Goal: Task Accomplishment & Management: Manage account settings

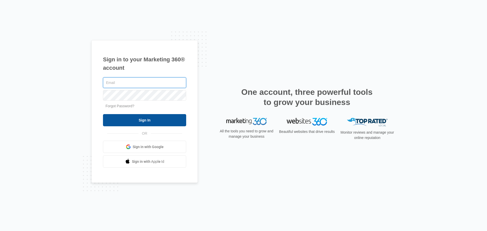
type input "[EMAIL_ADDRESS][DOMAIN_NAME]"
click at [130, 115] on input "Sign In" at bounding box center [144, 120] width 83 height 12
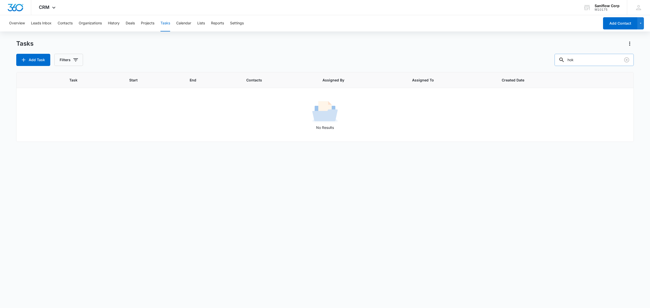
click at [626, 64] on div at bounding box center [626, 60] width 8 height 12
click at [626, 62] on icon "Clear" at bounding box center [626, 60] width 6 height 6
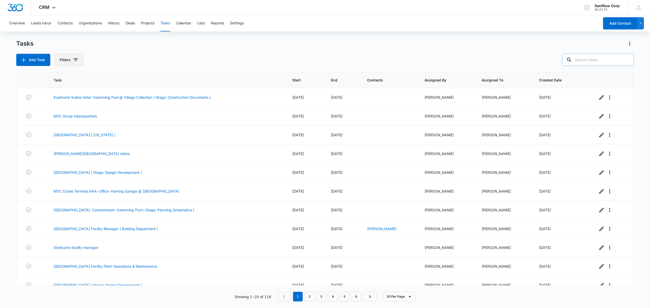
click at [80, 63] on button "Filters" at bounding box center [68, 60] width 29 height 12
click at [81, 92] on p "Assigned To" at bounding box center [70, 91] width 21 height 5
click at [114, 93] on icon "Show Assigned To filters" at bounding box center [115, 92] width 6 height 6
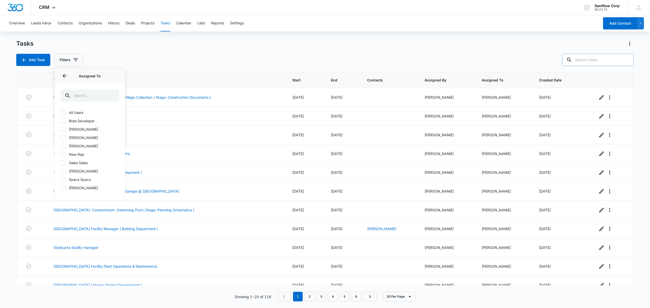
click at [88, 174] on label "[PERSON_NAME]" at bounding box center [89, 171] width 58 height 5
click at [61, 171] on input "[PERSON_NAME]" at bounding box center [60, 171] width 0 height 0
checkbox input "true"
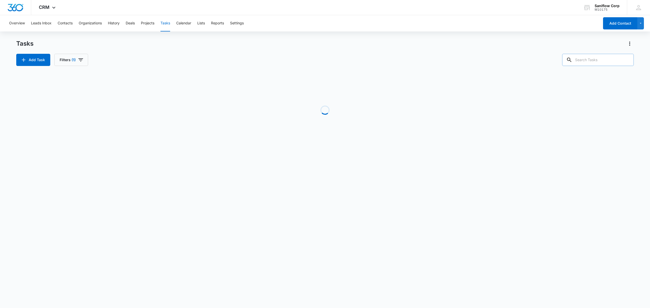
click at [154, 48] on div "Tasks Add Task Filters (1)" at bounding box center [324, 53] width 617 height 26
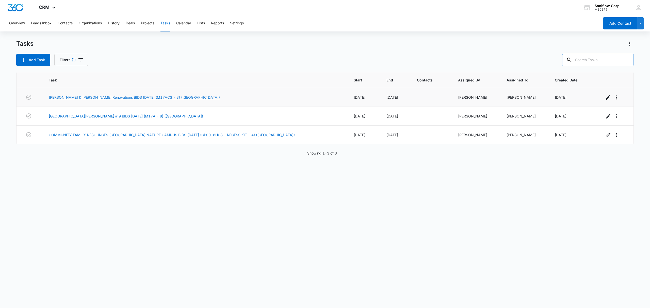
click at [163, 99] on link "Davis ES & Thompson ES Renovations BIDS 12/5/24 (M17ACS - 3) (TX)" at bounding box center [134, 97] width 171 height 5
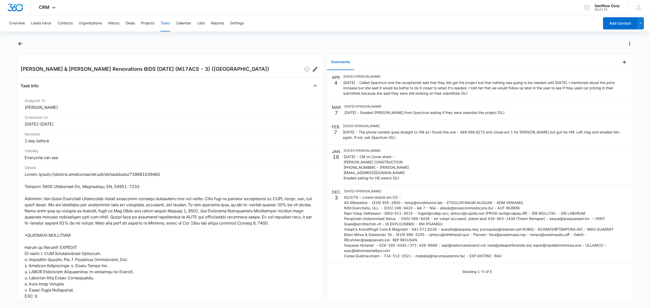
click at [136, 66] on h2 "[PERSON_NAME] & [PERSON_NAME] Renovations BIDS [DATE] (M17ACS - 3) ([GEOGRAPHIC…" at bounding box center [145, 69] width 249 height 8
click at [136, 66] on h2 "Davis ES & Thompson ES Renovations BIDS 12/5/24 (M17ACS - 3) (TX)" at bounding box center [145, 69] width 249 height 8
copy h2
drag, startPoint x: 40, startPoint y: 176, endPoint x: 167, endPoint y: 174, distance: 127.2
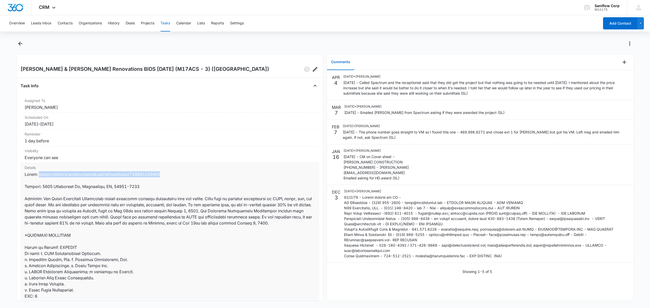
copy dd "https://connect.dodgepipeline.com/dda/projects/202100656020"
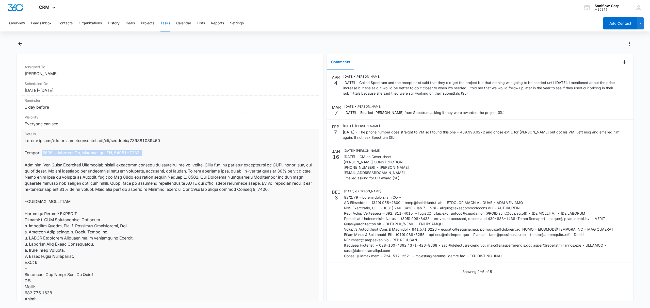
drag, startPoint x: 44, startPoint y: 155, endPoint x: 139, endPoint y: 158, distance: 94.7
copy dd "3205 Dorchester Dr, Carrollton, TX, 75007-3017"
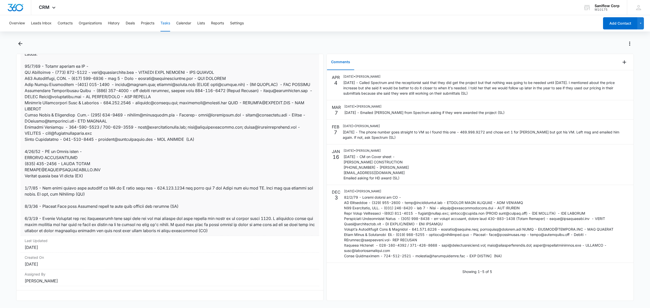
scroll to position [370, 0]
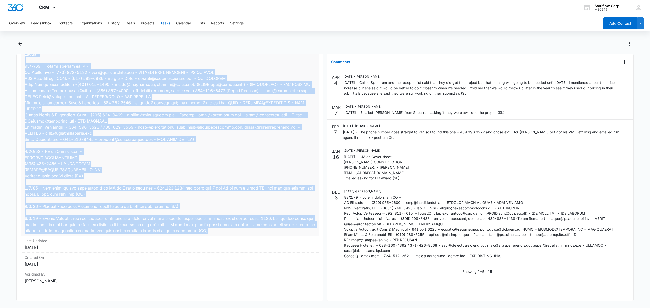
drag, startPoint x: 23, startPoint y: 165, endPoint x: 267, endPoint y: 227, distance: 251.7
click at [267, 227] on div "Details" at bounding box center [170, 20] width 299 height 431
copy dd "Feature: The Davis Elementary Renovation project includes various renovations o…"
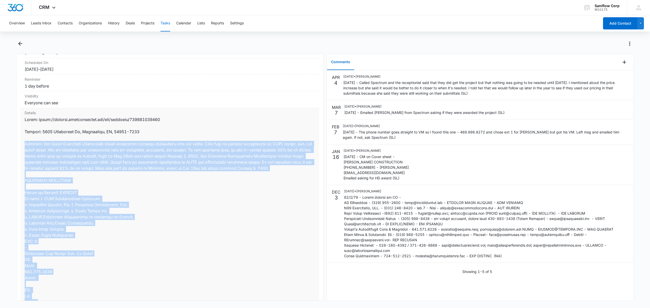
scroll to position [0, 0]
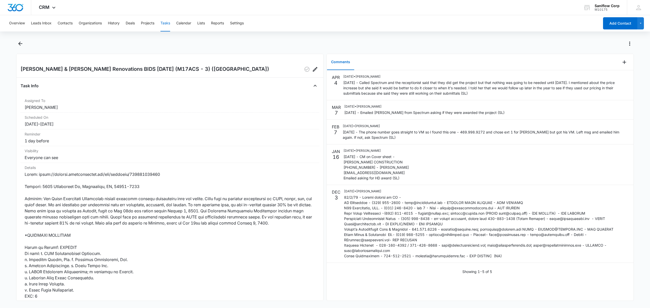
click at [0, 138] on main "Davis ES & Thompson ES Renovations BIDS 12/5/24 (M17ACS - 3) (TX) Task Info Ass…" at bounding box center [325, 174] width 650 height 268
click at [304, 68] on icon "button" at bounding box center [307, 69] width 6 height 6
click at [165, 25] on button "Tasks" at bounding box center [165, 23] width 10 height 16
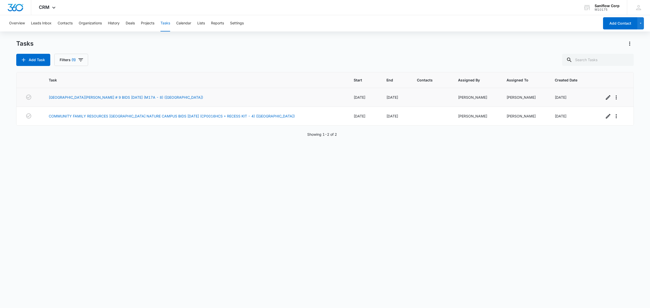
click at [143, 102] on td "Lake Travis ISD New Elementary School # 9 BIDS 9/5/24 (M17A - 8) (TX)" at bounding box center [195, 97] width 305 height 19
click at [142, 98] on link "Lake Travis ISD New Elementary School # 9 BIDS 9/5/24 (M17A - 8) (TX)" at bounding box center [126, 97] width 154 height 5
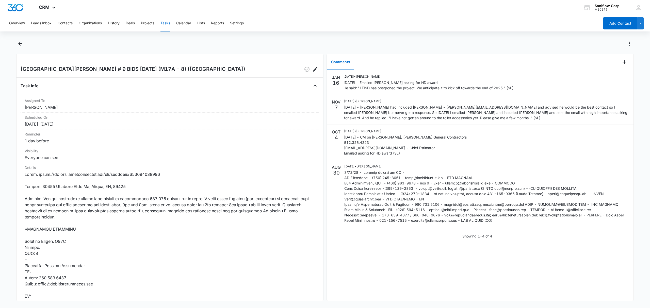
click at [114, 68] on h2 "[GEOGRAPHIC_DATA][PERSON_NAME] # 9 BIDS [DATE] (M17A - 8) ([GEOGRAPHIC_DATA])" at bounding box center [133, 69] width 225 height 8
click at [114, 68] on h2 "Lake Travis ISD New Elementary School # 9 BIDS 9/5/24 (M17A - 8) (TX)" at bounding box center [133, 69] width 225 height 8
copy h2
drag, startPoint x: 41, startPoint y: 175, endPoint x: 170, endPoint y: 173, distance: 129.0
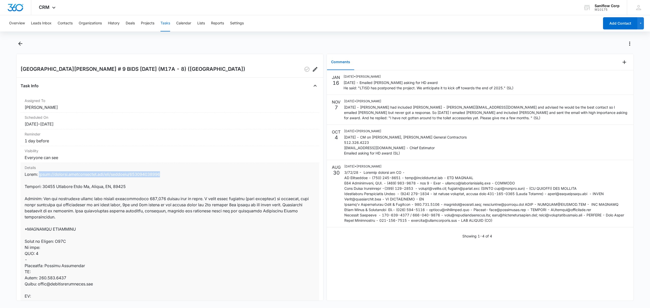
copy dd "https://connect.dodgepipeline.com/dda/projects/202200657929"
drag, startPoint x: 44, startPoint y: 188, endPoint x: 142, endPoint y: 188, distance: 97.7
copy dd "16907 Hamilton Pool Rd, Austin, TX, 78738"
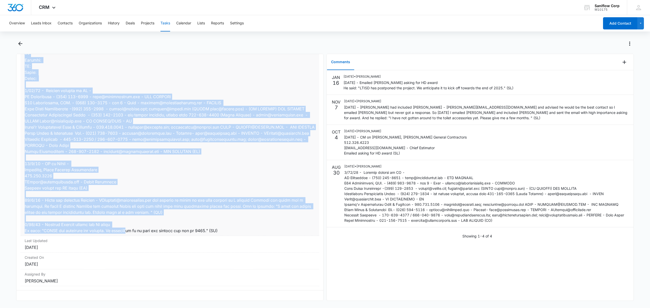
scroll to position [303, 0]
drag, startPoint x: 21, startPoint y: 201, endPoint x: 224, endPoint y: 227, distance: 205.3
click at [224, 227] on div "Details" at bounding box center [170, 57] width 299 height 358
copy dd "Feature: The new elementary school will enclose approximately 130,000 square fe…"
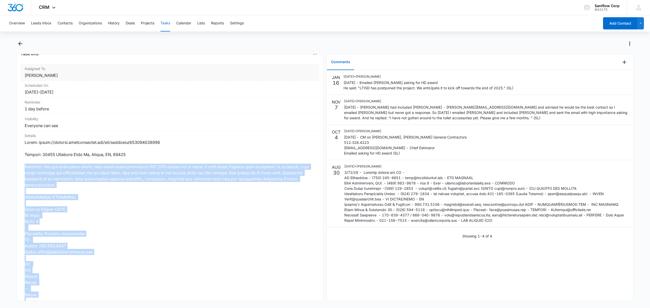
scroll to position [0, 0]
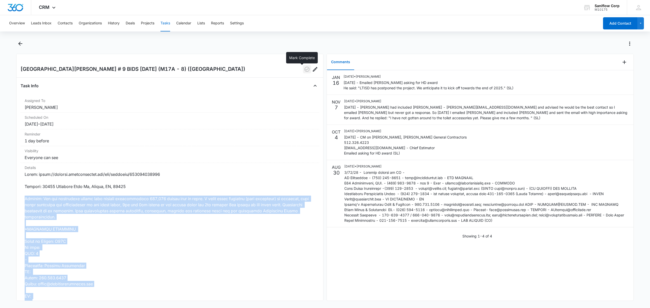
click at [304, 72] on icon "button" at bounding box center [307, 69] width 6 height 6
click at [21, 43] on icon "Back" at bounding box center [20, 44] width 6 height 6
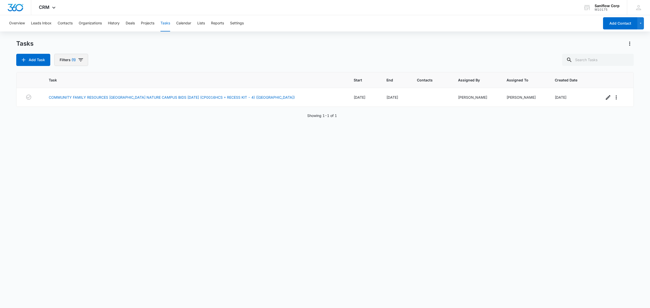
click at [68, 59] on button "Filters (1)" at bounding box center [71, 60] width 34 height 12
click at [74, 122] on label "Complete" at bounding box center [89, 120] width 58 height 5
click at [61, 121] on input "Complete" at bounding box center [60, 121] width 0 height 0
radio input "false"
radio input "true"
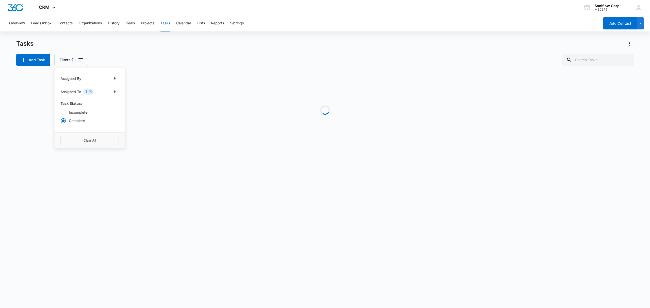
click at [122, 50] on div "Tasks Add Task Filters (1) Assigned By Assigned To 1 Task Status: Incomplete Co…" at bounding box center [324, 53] width 617 height 26
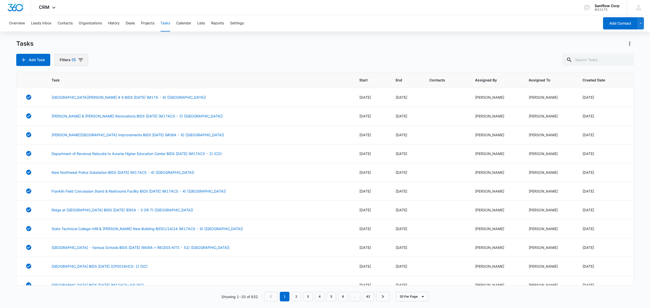
click at [73, 60] on span "(1)" at bounding box center [74, 60] width 4 height 4
click at [81, 113] on label "Incomplete" at bounding box center [89, 112] width 58 height 5
click at [61, 112] on input "Incomplete" at bounding box center [60, 112] width 0 height 0
radio input "true"
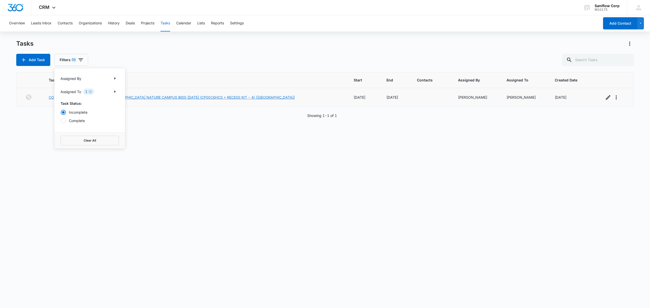
click at [235, 96] on link "COMMUNITY FAMILY RESOURCES DES MOINES NATURE CAMPUS BIDS 2/20/25 (CP0016HCS + R…" at bounding box center [172, 97] width 246 height 5
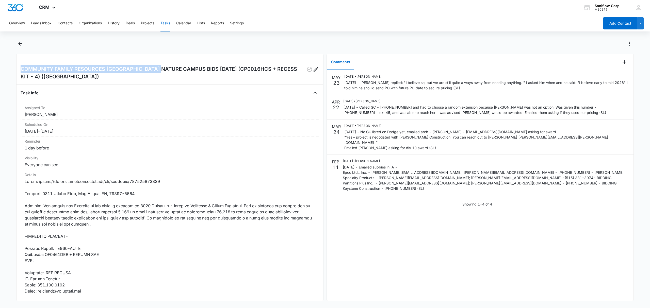
drag, startPoint x: 82, startPoint y: 69, endPoint x: 162, endPoint y: 69, distance: 79.7
click at [162, 69] on div "COMMUNITY FAMILY RESOURCES [GEOGRAPHIC_DATA] NATURE CAMPUS BIDS [DATE] (CP0016H…" at bounding box center [169, 177] width 307 height 247
click at [162, 69] on h2 "COMMUNITY FAMILY RESOURCES [GEOGRAPHIC_DATA] NATURE CAMPUS BIDS [DATE] (CP0016H…" at bounding box center [164, 72] width 286 height 15
drag, startPoint x: 16, startPoint y: 69, endPoint x: 46, endPoint y: 77, distance: 31.0
click at [46, 77] on main "COMMUNITY FAMILY RESOURCES [GEOGRAPHIC_DATA] NATURE CAMPUS BIDS [DATE] (CP0016H…" at bounding box center [325, 174] width 650 height 268
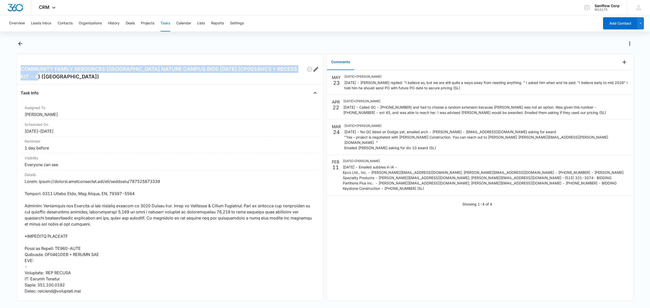
copy h2 "COMMUNITY FAMILY RESOURCES [GEOGRAPHIC_DATA] NATURE CAMPUS BIDS [DATE] (CP0016H…"
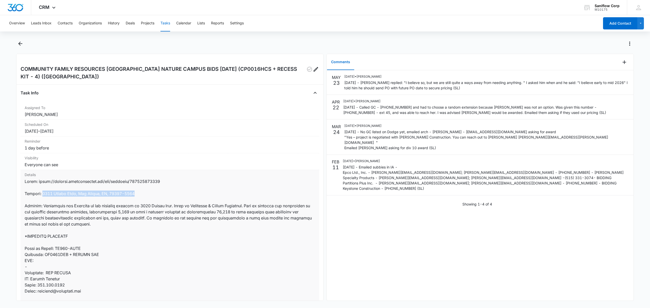
drag, startPoint x: 43, startPoint y: 192, endPoint x: 144, endPoint y: 196, distance: 100.9
copy dd "[STREET_ADDRESS]"
drag, startPoint x: 60, startPoint y: 182, endPoint x: 153, endPoint y: 182, distance: 92.7
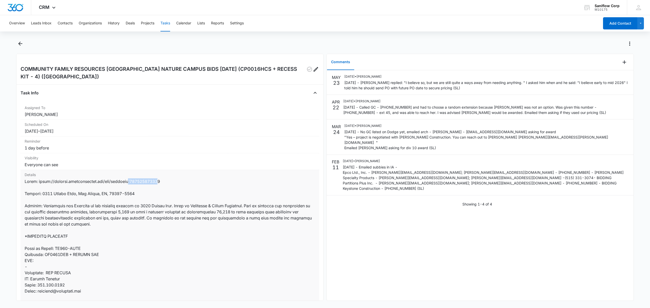
drag, startPoint x: 163, startPoint y: 179, endPoint x: 150, endPoint y: 179, distance: 14.0
drag, startPoint x: 139, startPoint y: 176, endPoint x: 38, endPoint y: 184, distance: 101.6
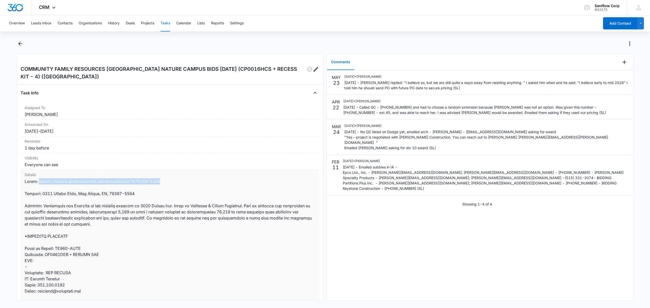
drag, startPoint x: 39, startPoint y: 183, endPoint x: 174, endPoint y: 184, distance: 135.1
copy dd "[URL][DOMAIN_NAME]"
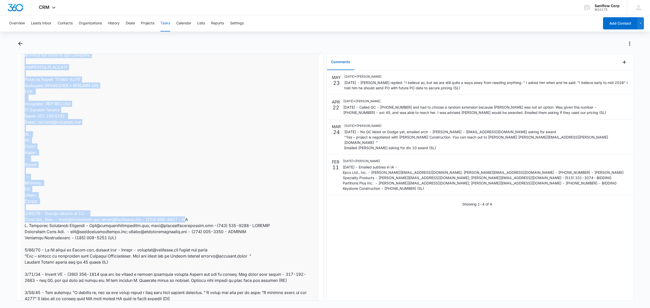
scroll to position [243, 0]
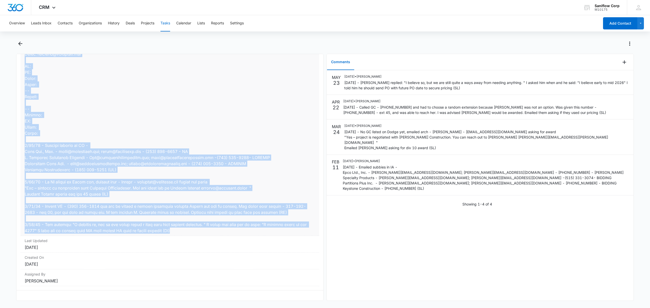
drag, startPoint x: 22, startPoint y: 205, endPoint x: 226, endPoint y: 224, distance: 204.7
click at [226, 224] on div "Details" at bounding box center [170, 84] width 299 height 303
copy dd "Feature: Renovation and Addition to the property located at [STREET_ADDRESS] Ow…"
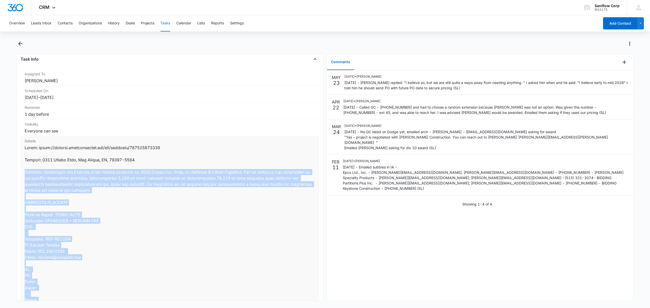
scroll to position [0, 0]
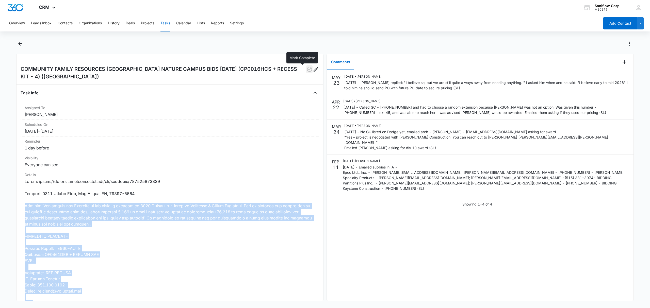
click at [307, 69] on icon "button" at bounding box center [309, 69] width 5 height 5
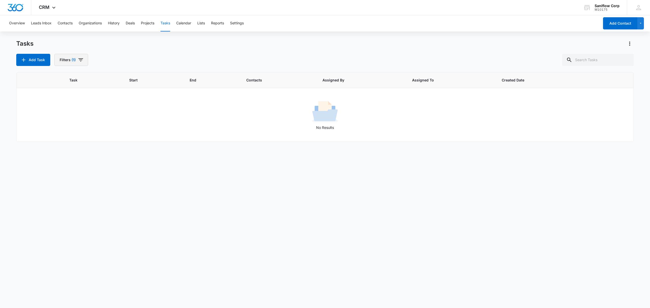
click at [76, 61] on button "Filters (1)" at bounding box center [71, 60] width 34 height 12
click at [91, 90] on icon "Clear" at bounding box center [90, 92] width 4 height 4
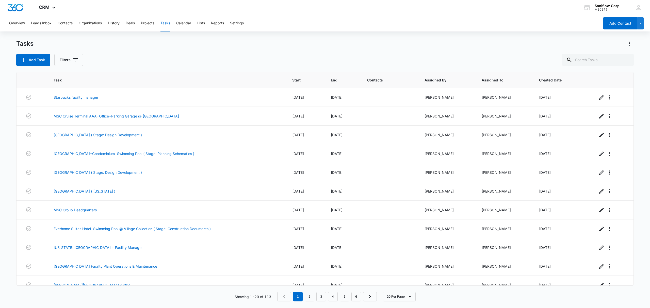
click at [182, 43] on div "Tasks" at bounding box center [324, 44] width 617 height 8
